Goal: Task Accomplishment & Management: Manage account settings

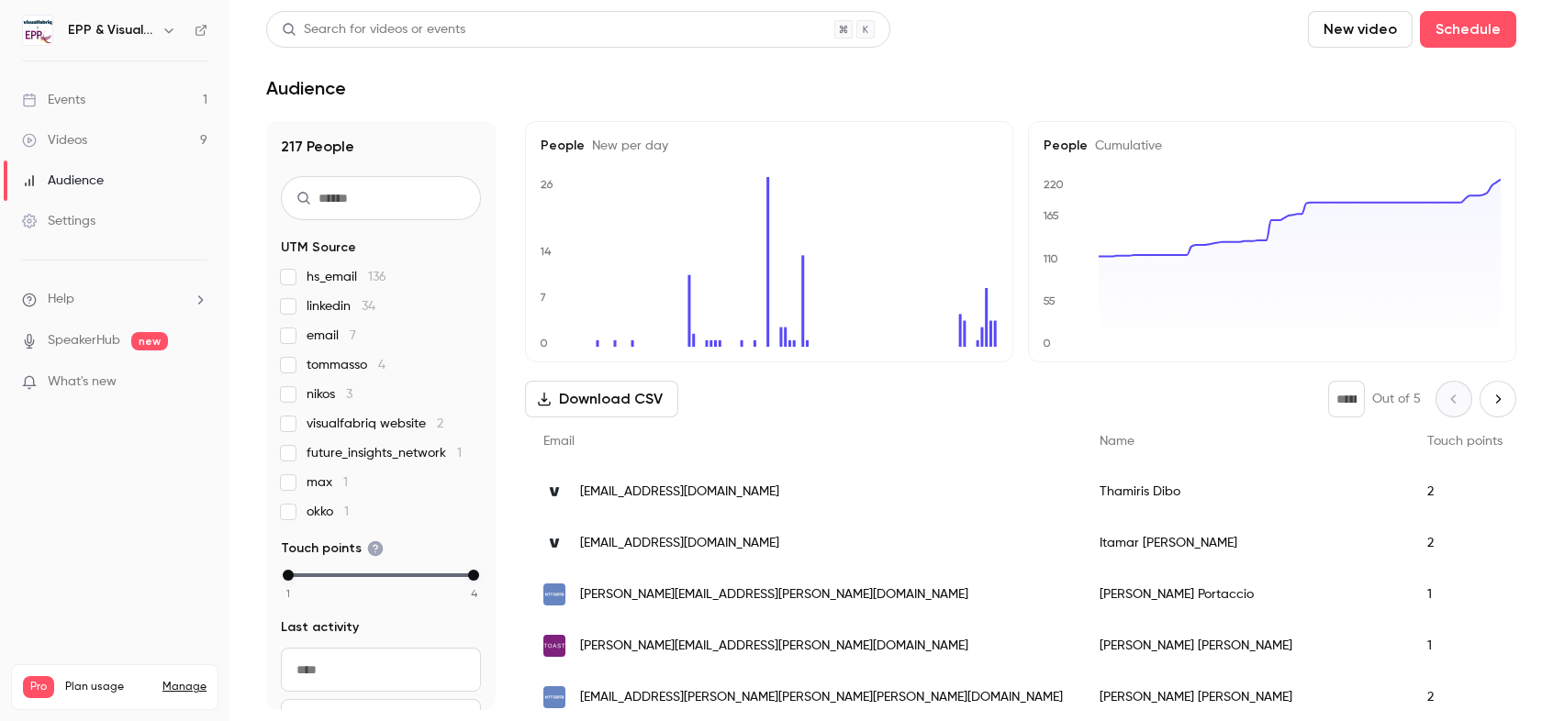
click at [82, 106] on div "Events" at bounding box center [53, 100] width 63 height 18
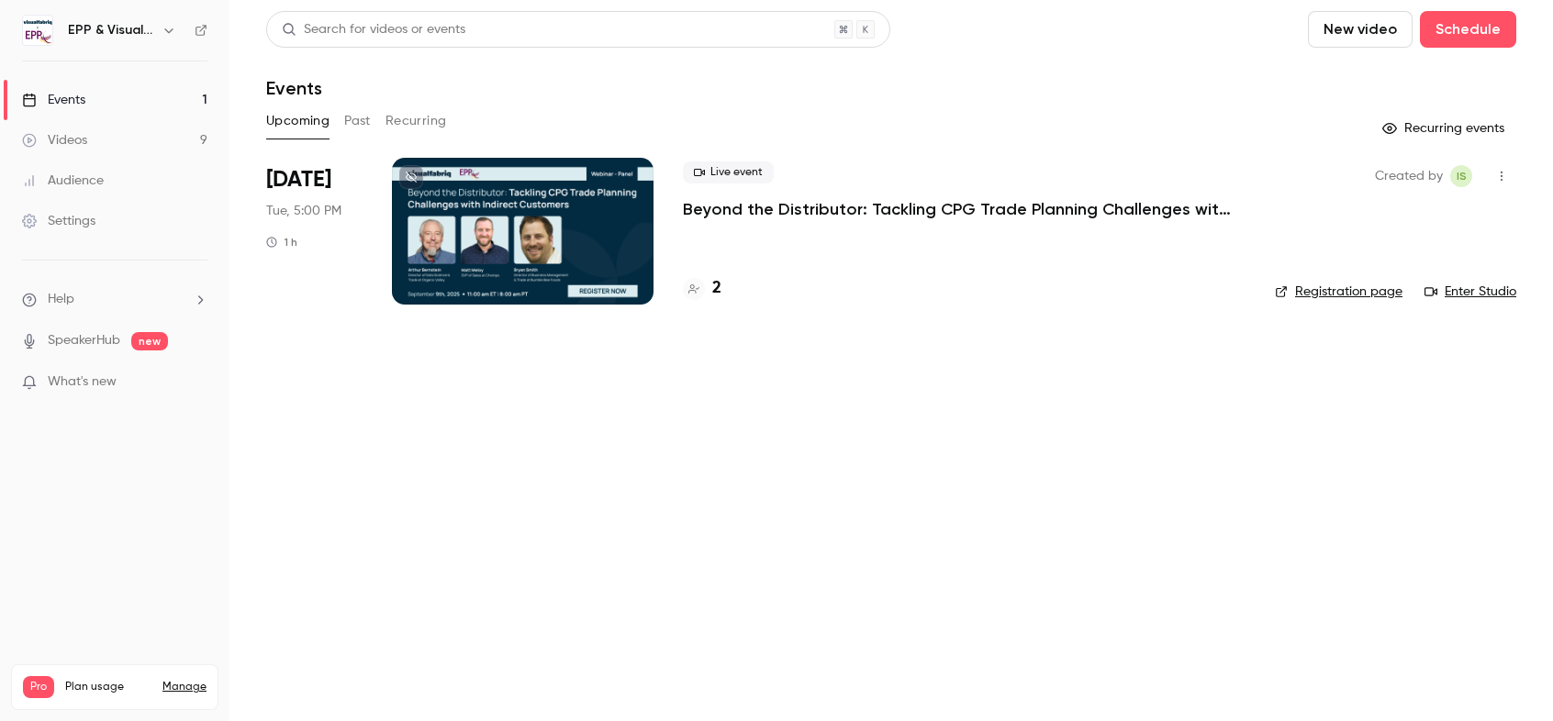
click at [495, 262] on div at bounding box center [523, 231] width 262 height 147
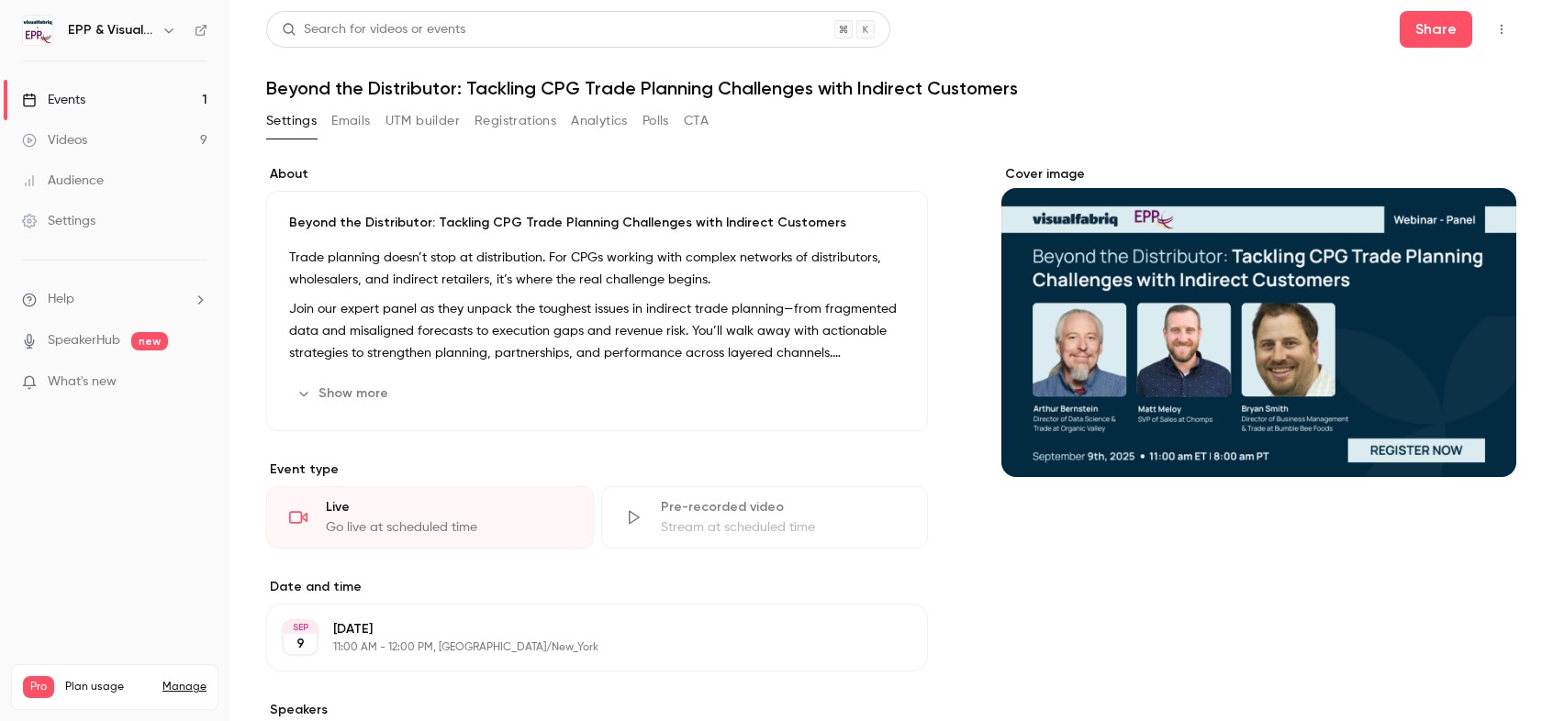
click at [485, 117] on button "Registrations" at bounding box center [515, 120] width 82 height 29
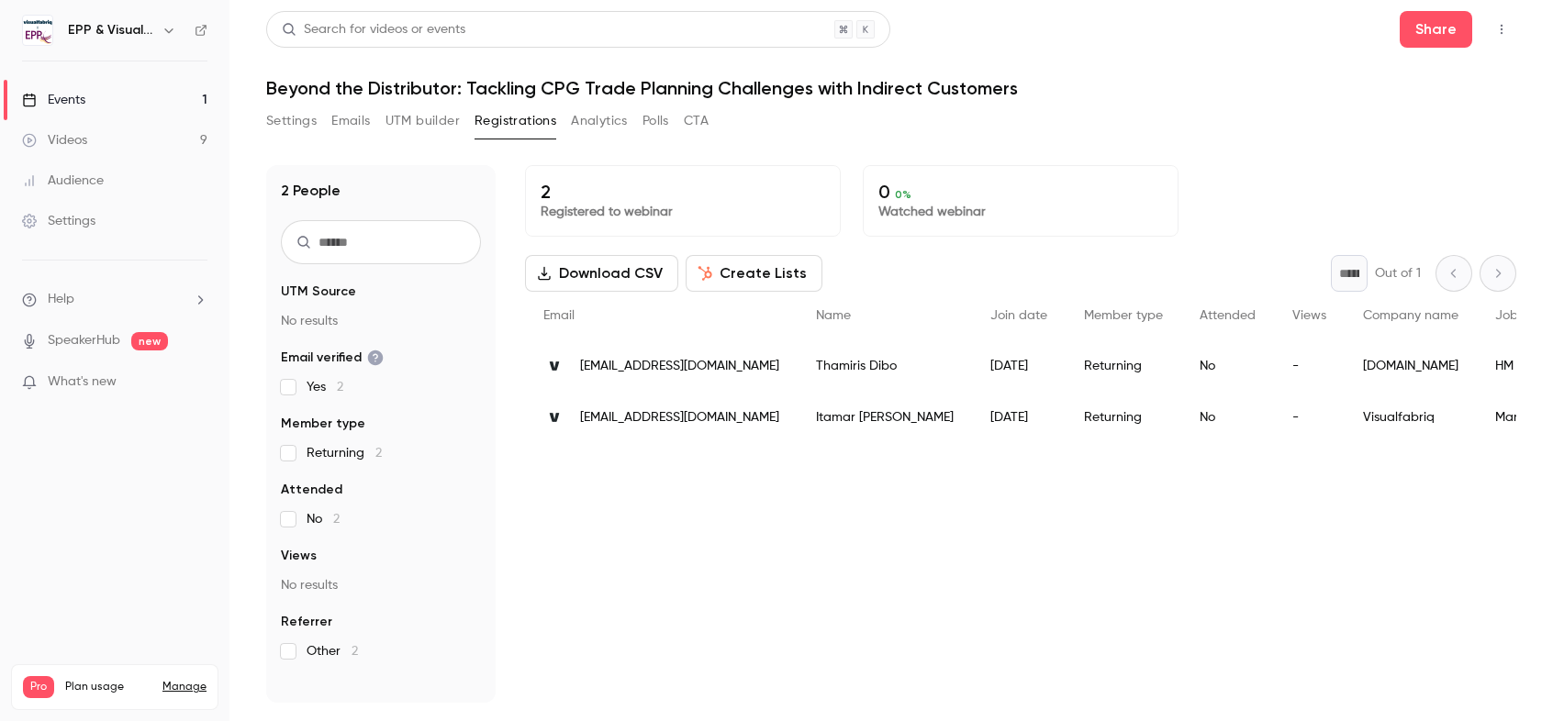
click at [405, 118] on button "UTM builder" at bounding box center [422, 120] width 74 height 29
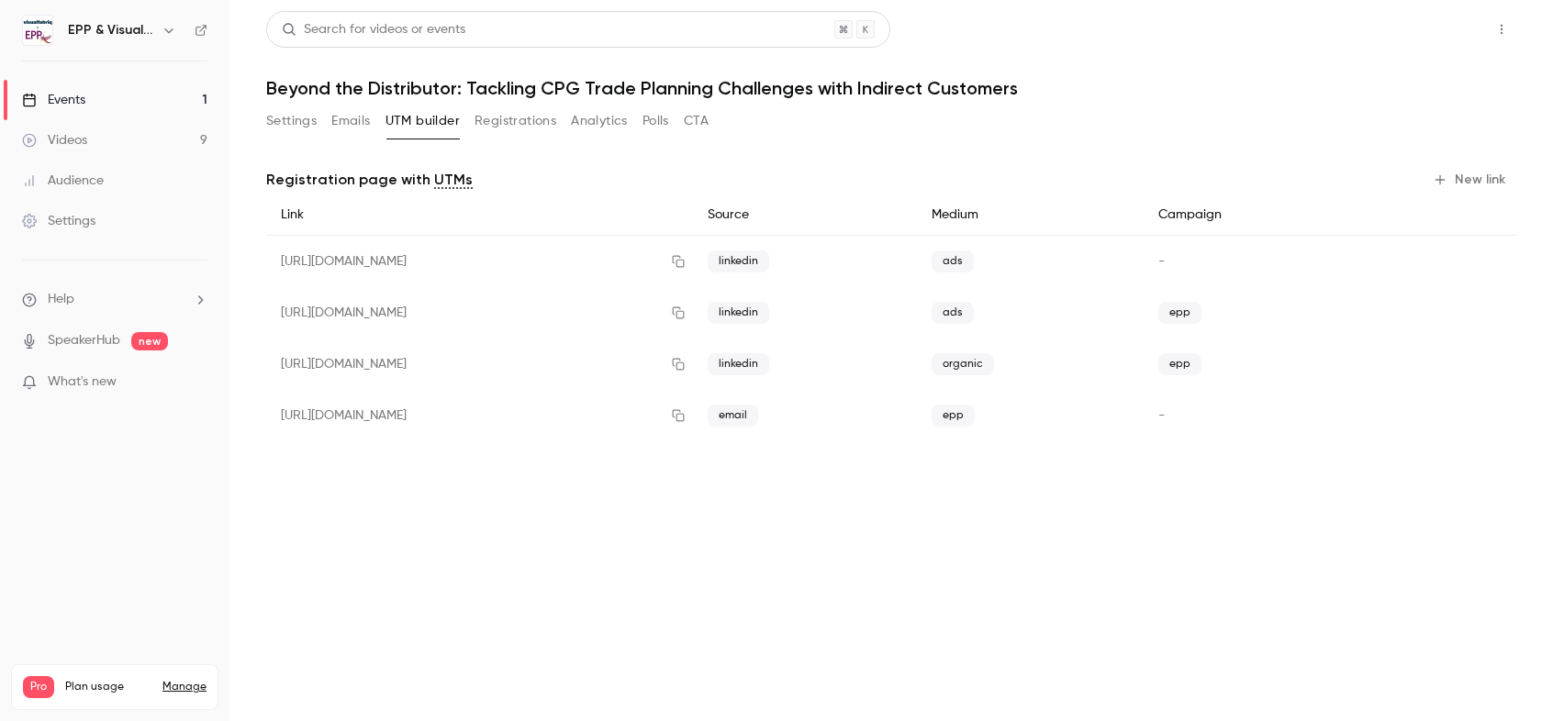
click at [1468, 14] on button "Share" at bounding box center [1436, 29] width 73 height 37
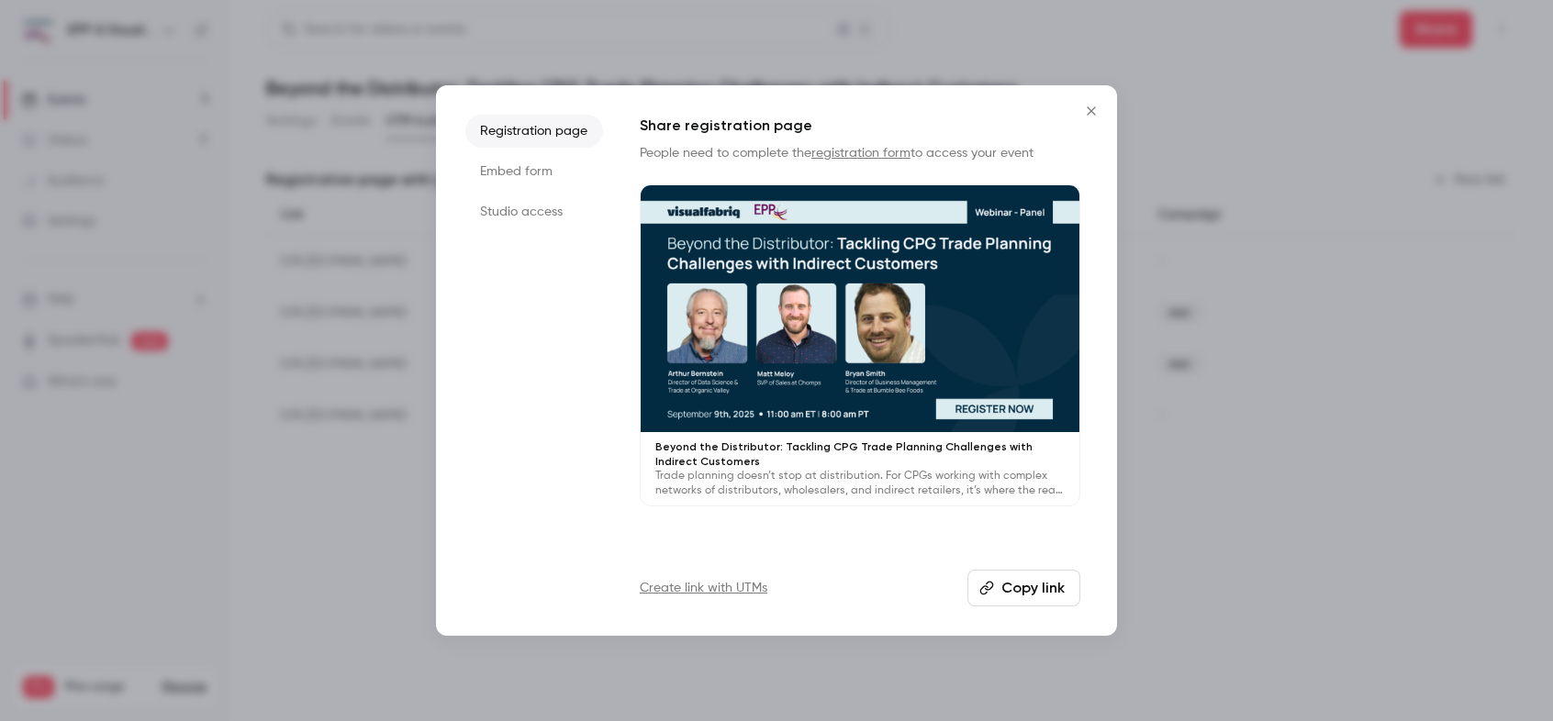
click at [1018, 597] on button "Copy link" at bounding box center [1023, 588] width 113 height 37
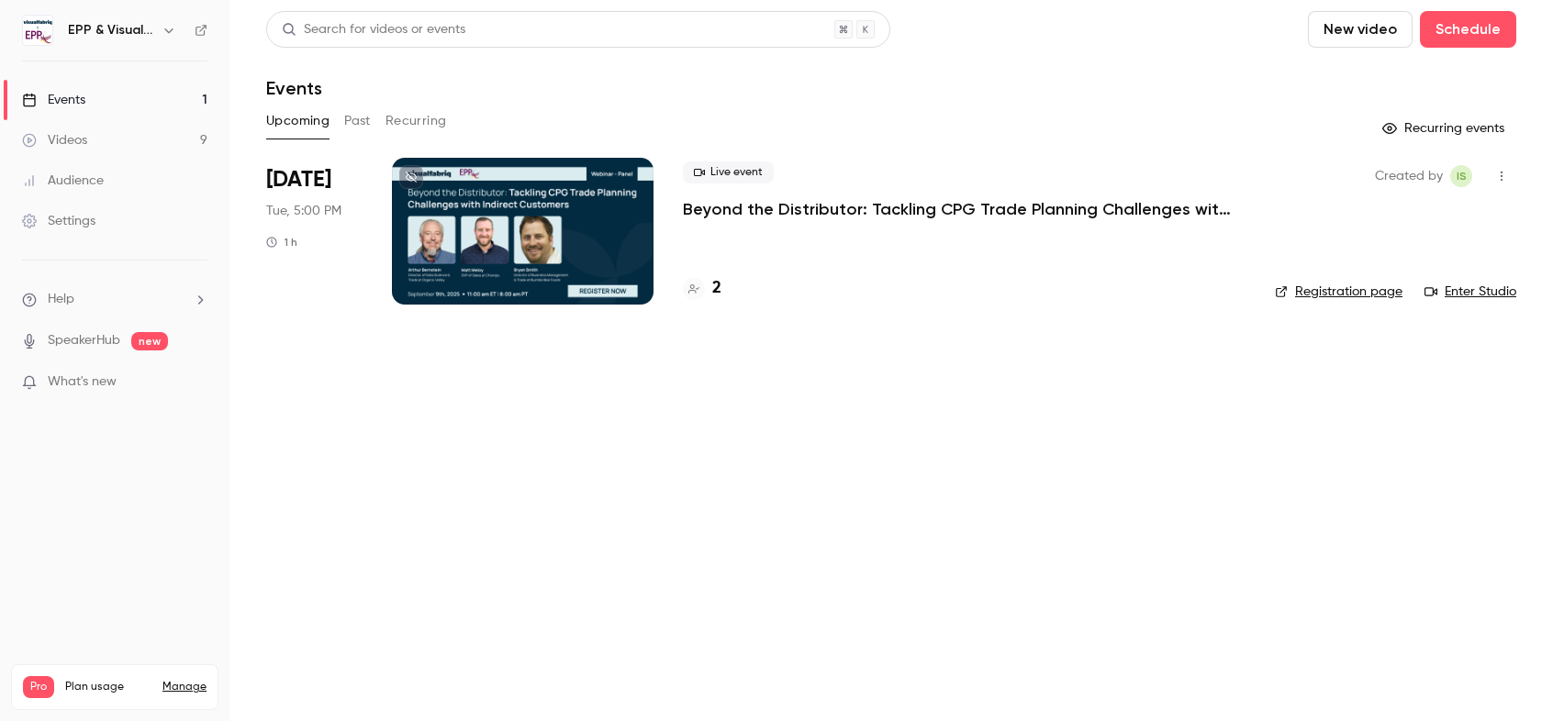
click at [451, 272] on div at bounding box center [523, 231] width 262 height 147
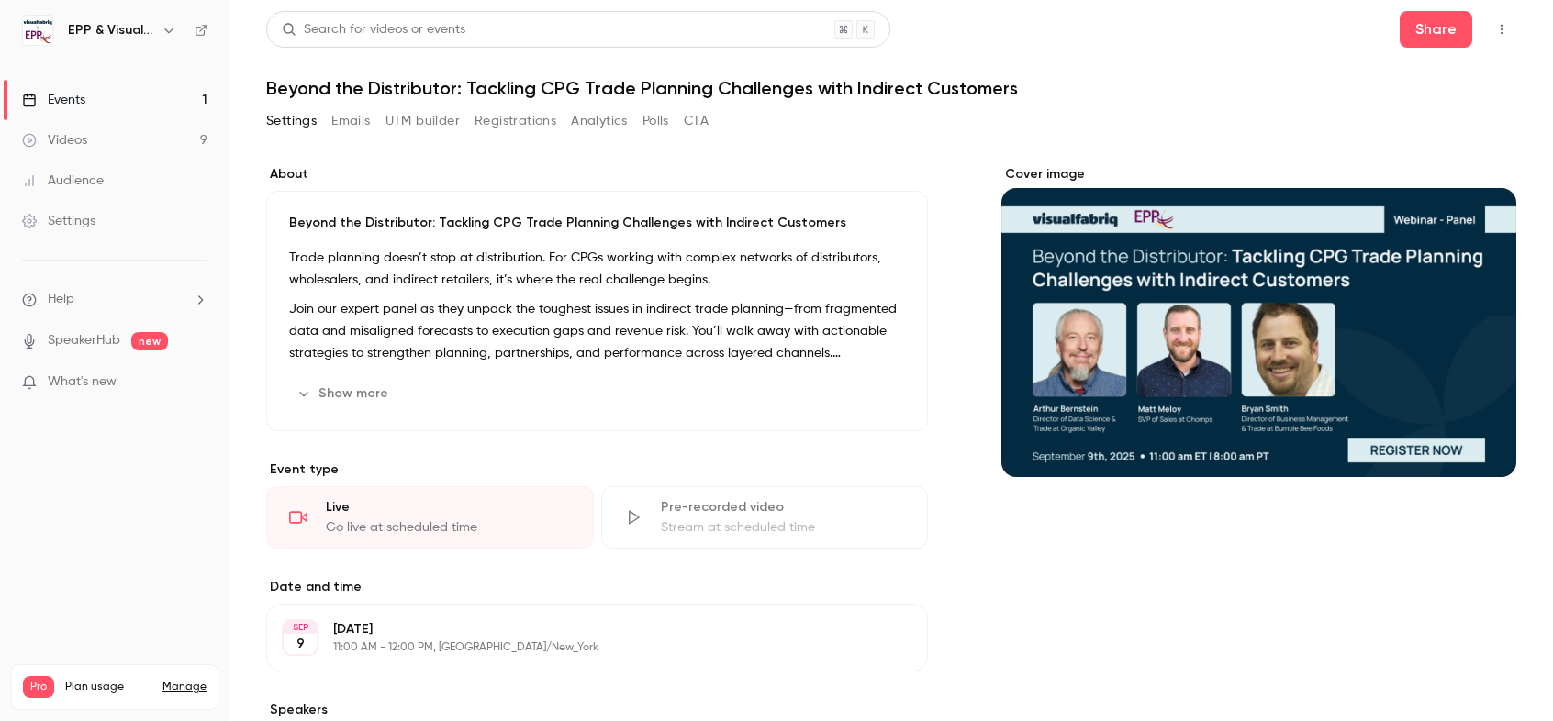
click at [510, 121] on button "Registrations" at bounding box center [515, 120] width 82 height 29
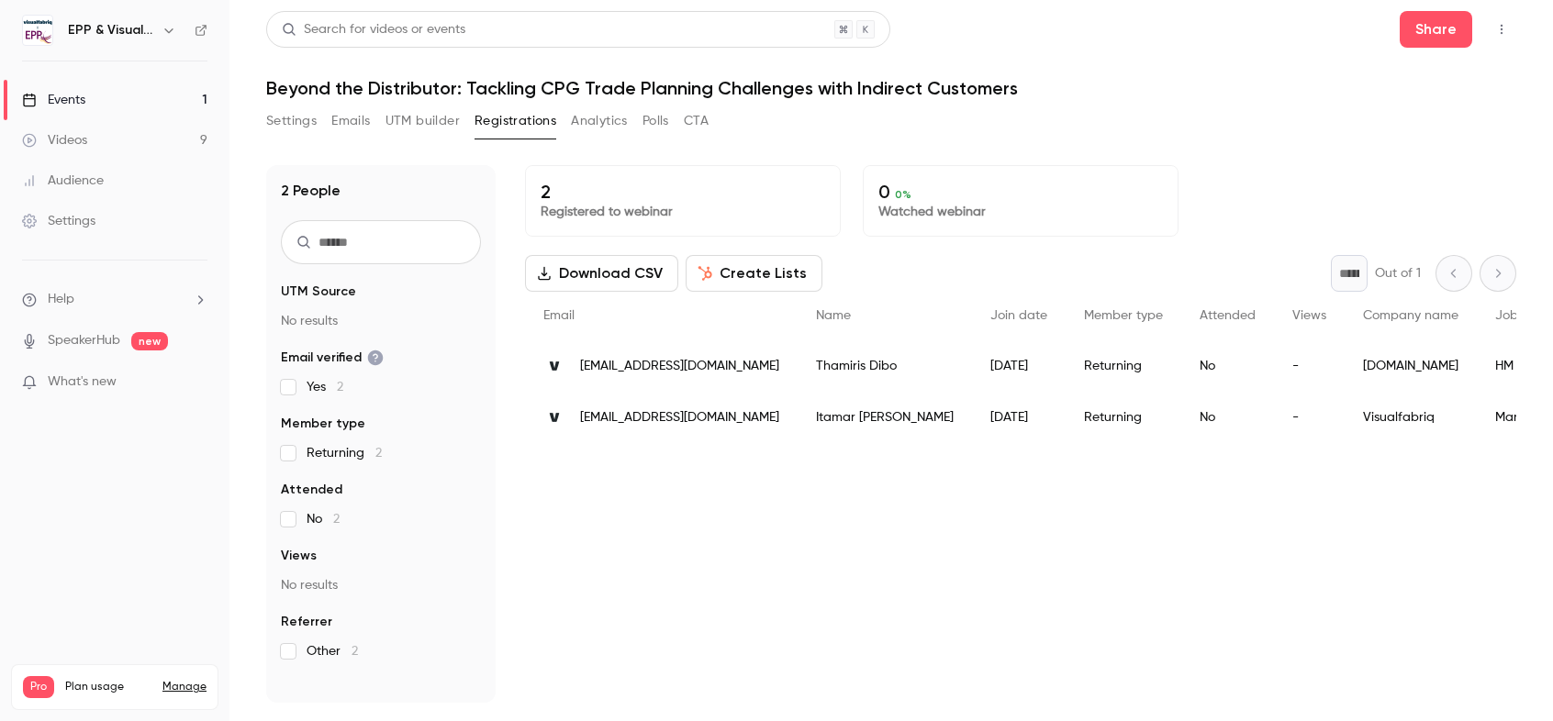
click at [608, 382] on div "[EMAIL_ADDRESS][DOMAIN_NAME]" at bounding box center [661, 365] width 273 height 51
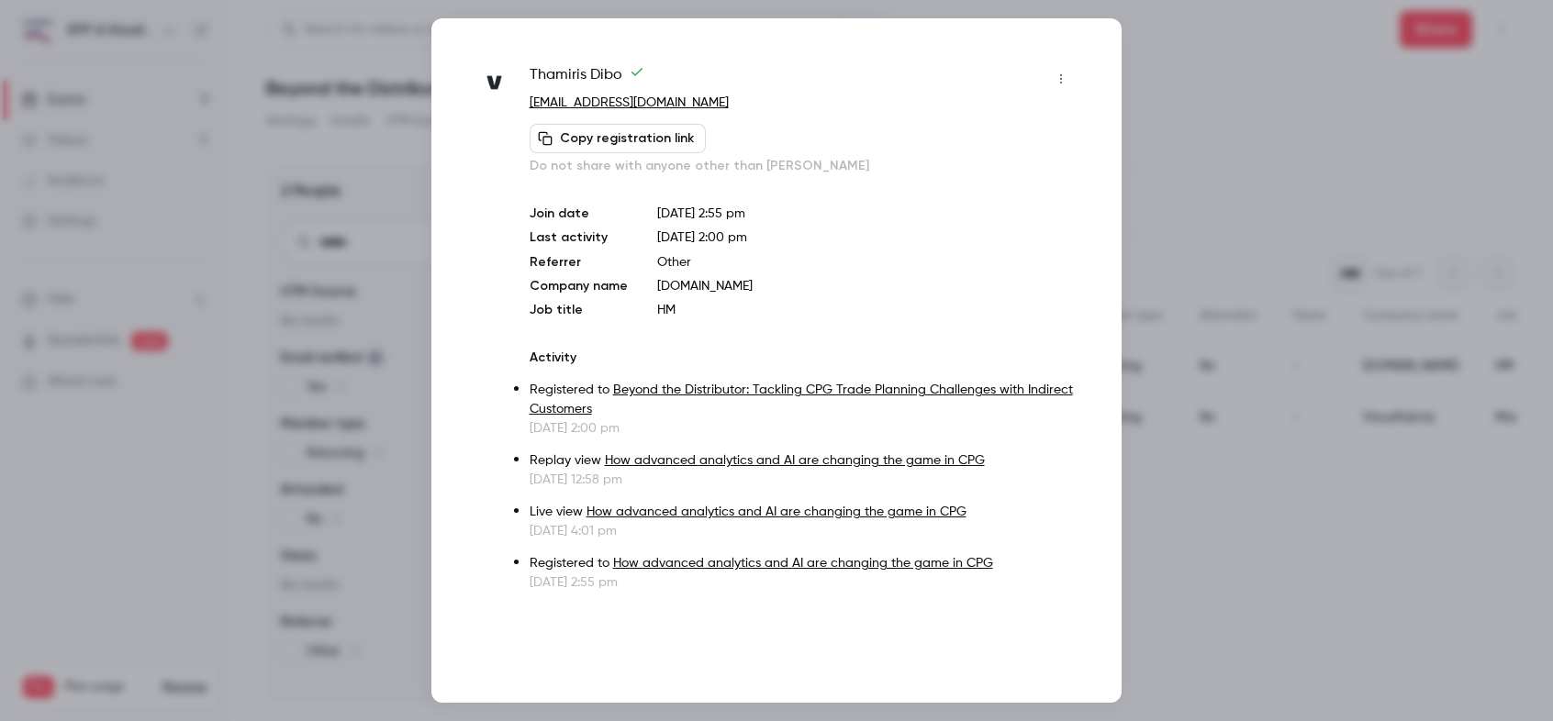
click at [1064, 80] on icon "button" at bounding box center [1061, 79] width 15 height 13
click at [982, 182] on div "Remove registration" at bounding box center [991, 173] width 140 height 18
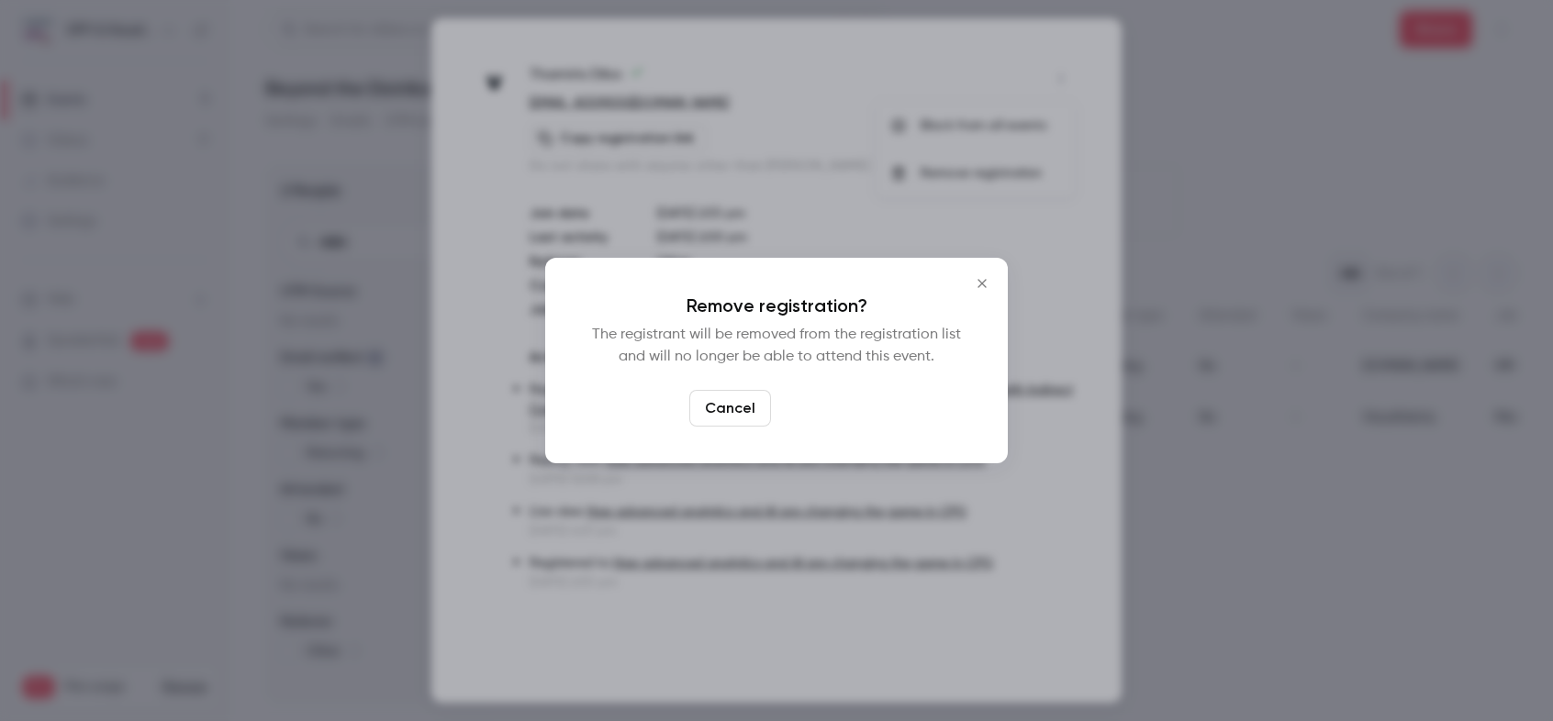
click at [807, 392] on button "Confirm" at bounding box center [821, 408] width 86 height 37
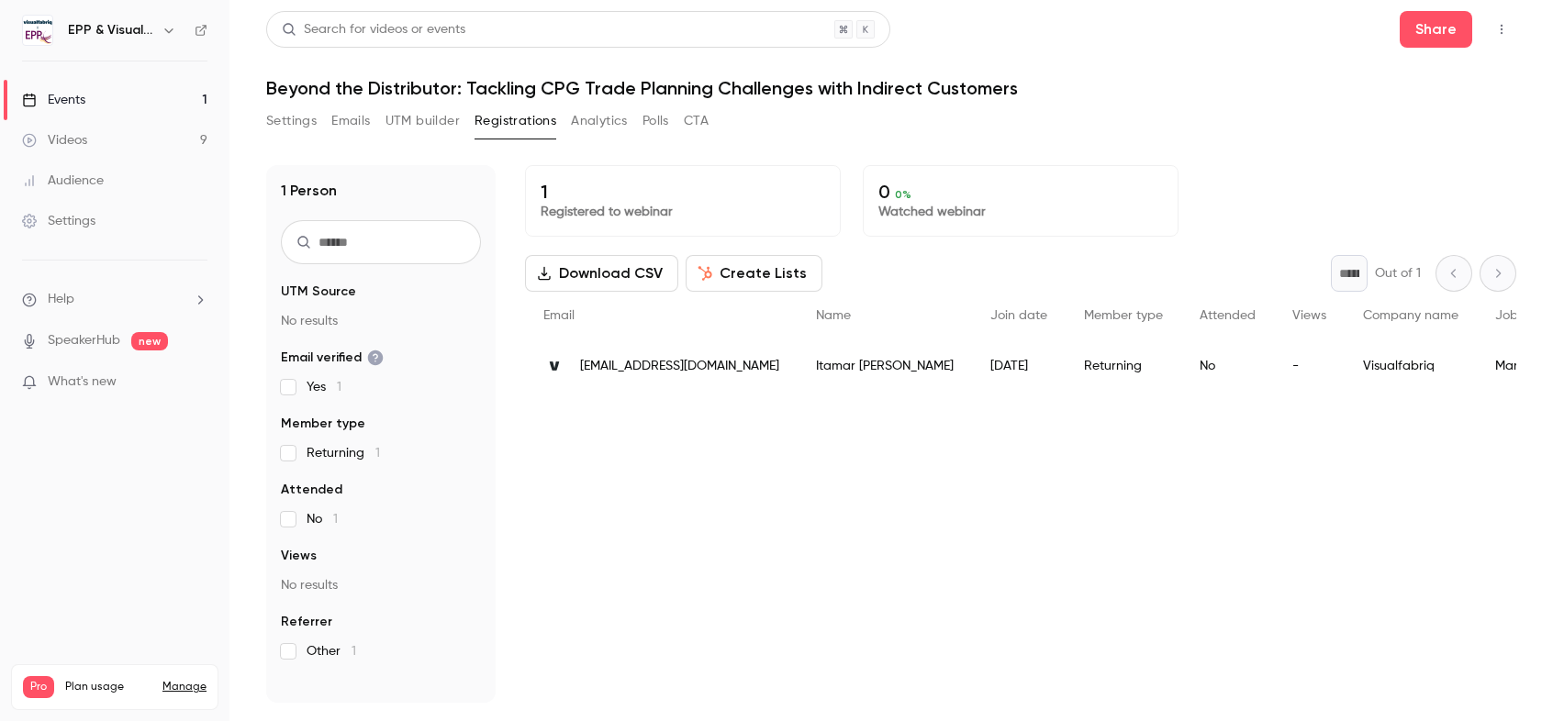
click at [766, 272] on button "Create Lists" at bounding box center [754, 273] width 137 height 37
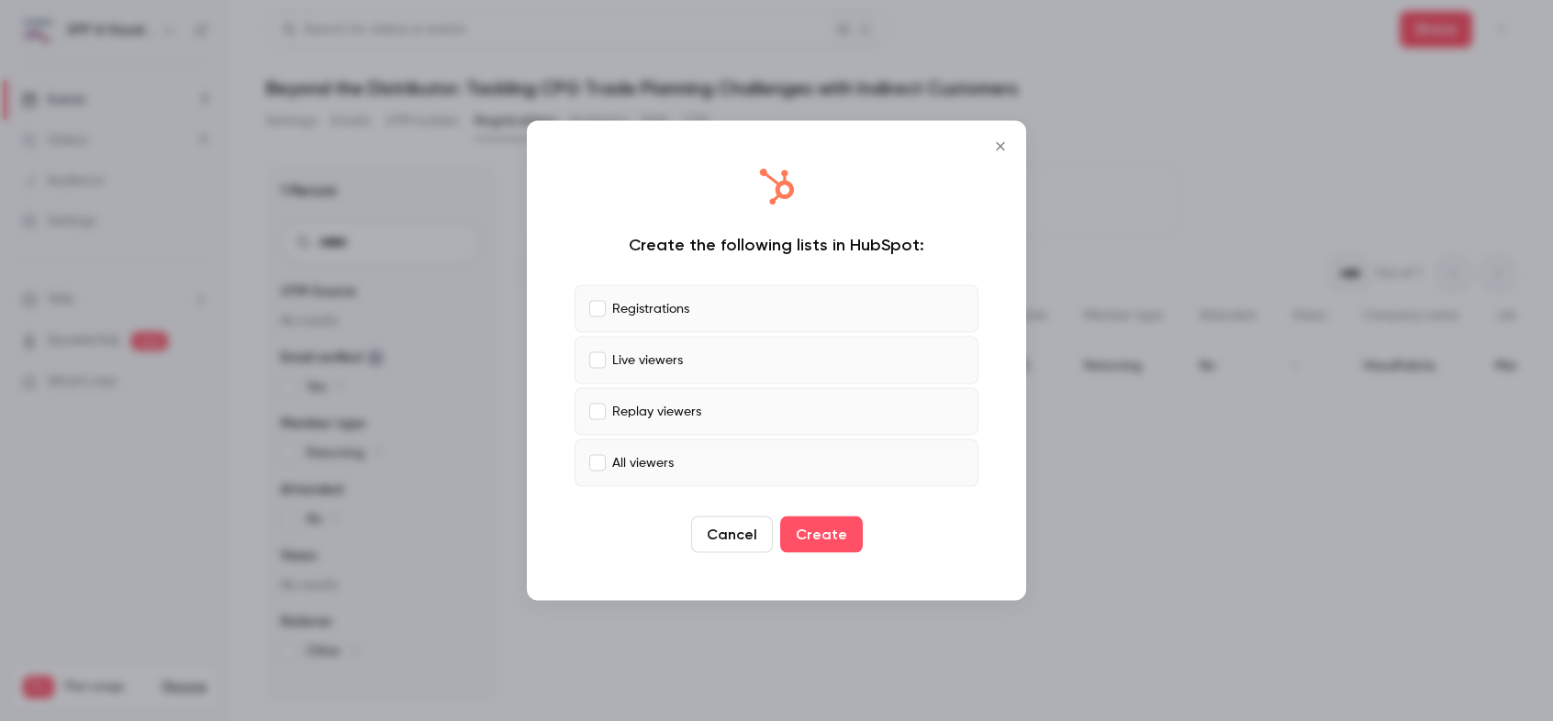
click at [627, 352] on p "Live viewers" at bounding box center [647, 360] width 71 height 19
click at [634, 407] on p "Replay viewers" at bounding box center [656, 411] width 89 height 19
click at [632, 463] on p "All viewers" at bounding box center [642, 462] width 61 height 19
click at [816, 539] on button "Create" at bounding box center [821, 535] width 83 height 37
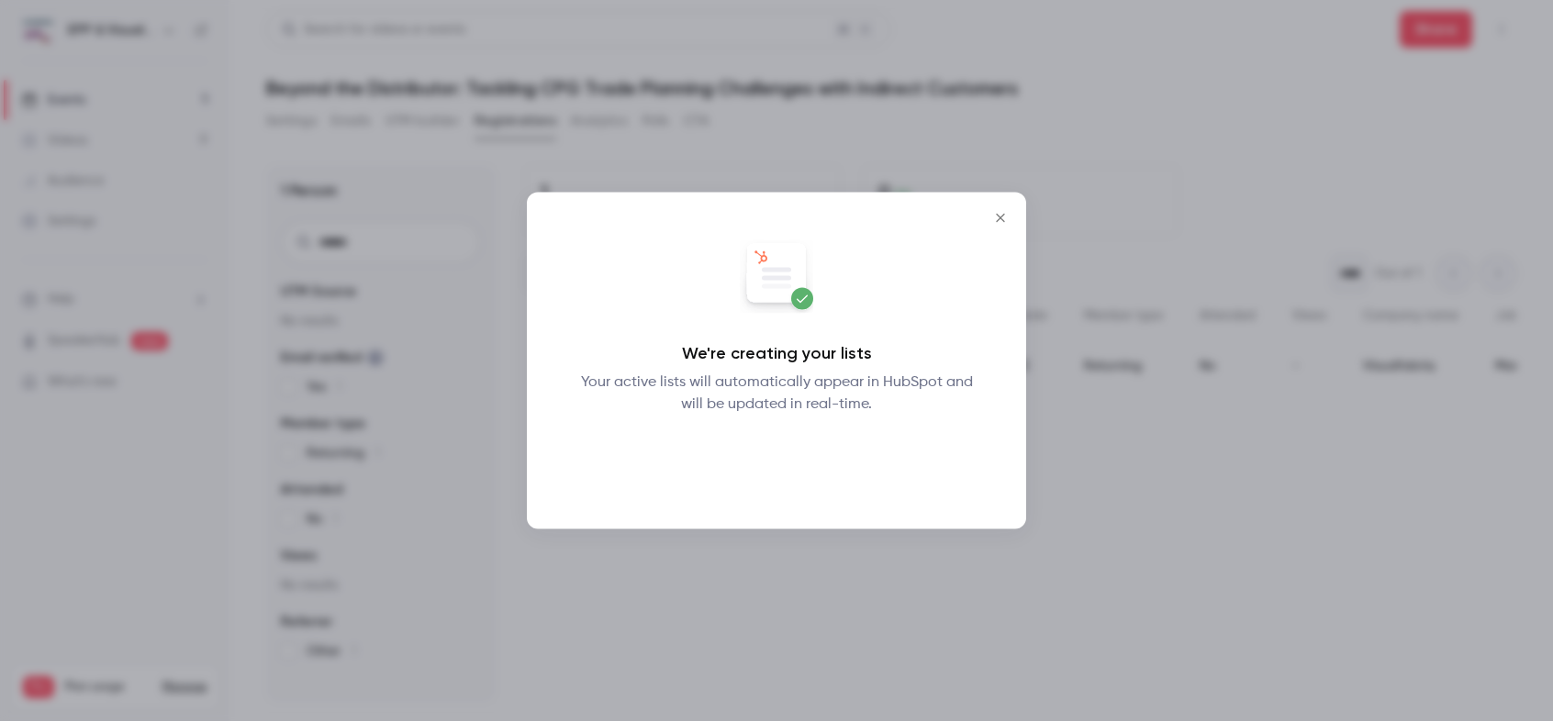
click at [774, 463] on button "Okay" at bounding box center [776, 463] width 67 height 37
